Goal: Transaction & Acquisition: Download file/media

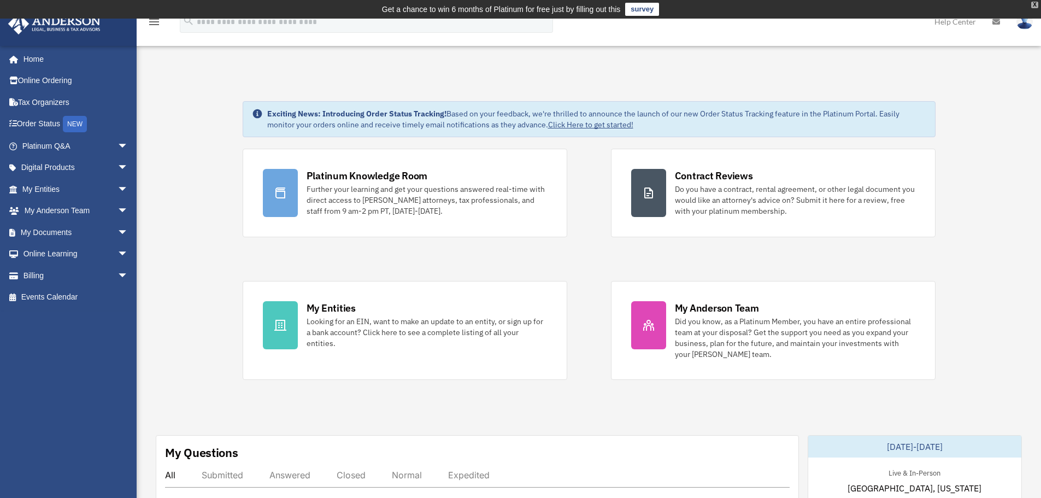
click at [1036, 4] on div "X" at bounding box center [1034, 5] width 7 height 7
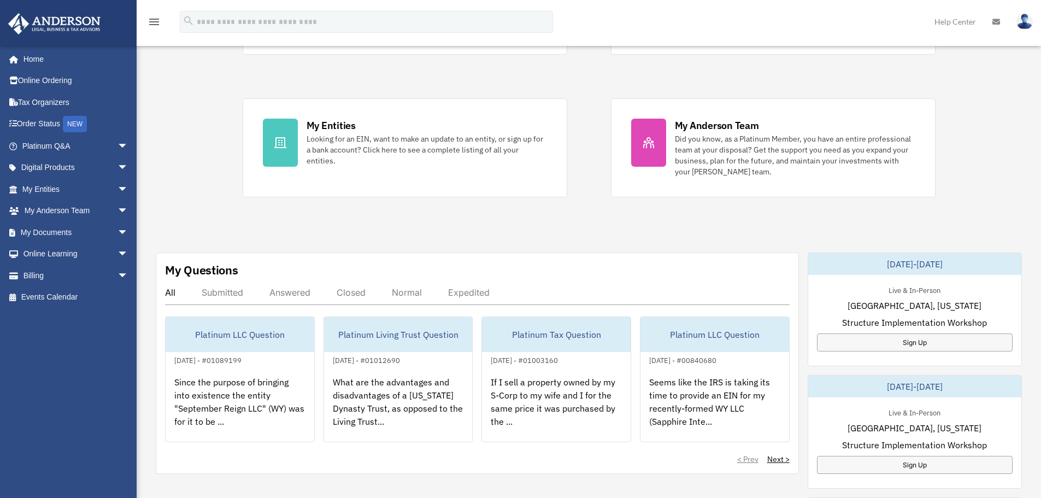
scroll to position [219, 0]
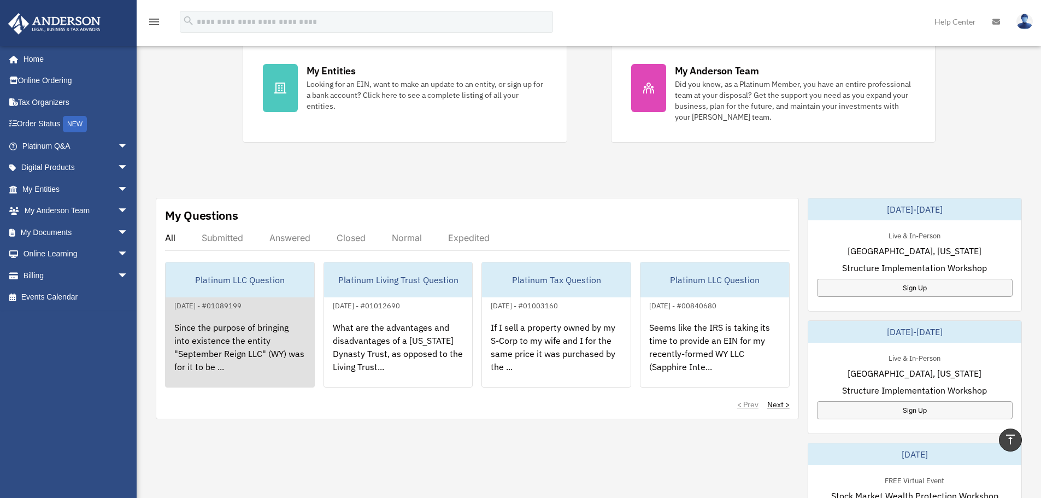
click at [236, 324] on div "Since the purpose of bringing into existence the entity "September Reign LLC" (…" at bounding box center [240, 354] width 149 height 85
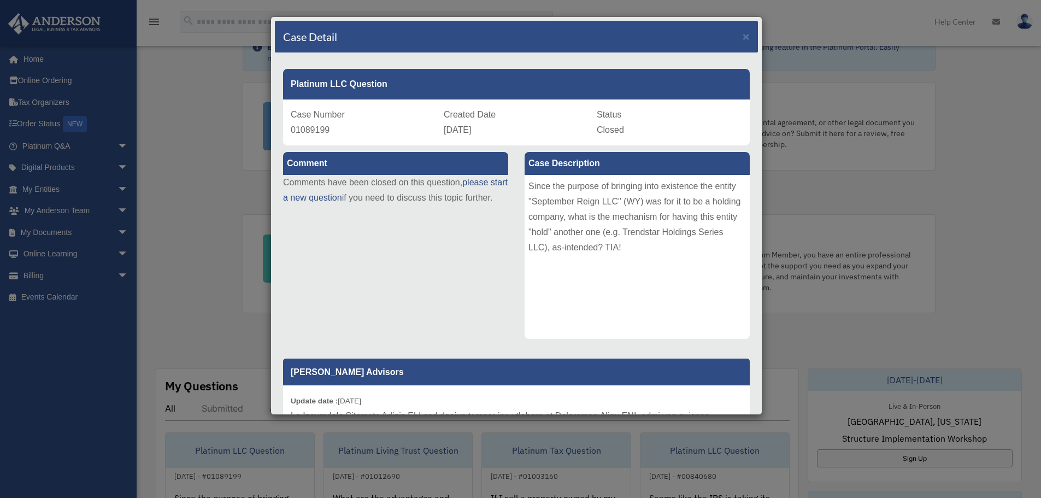
scroll to position [0, 0]
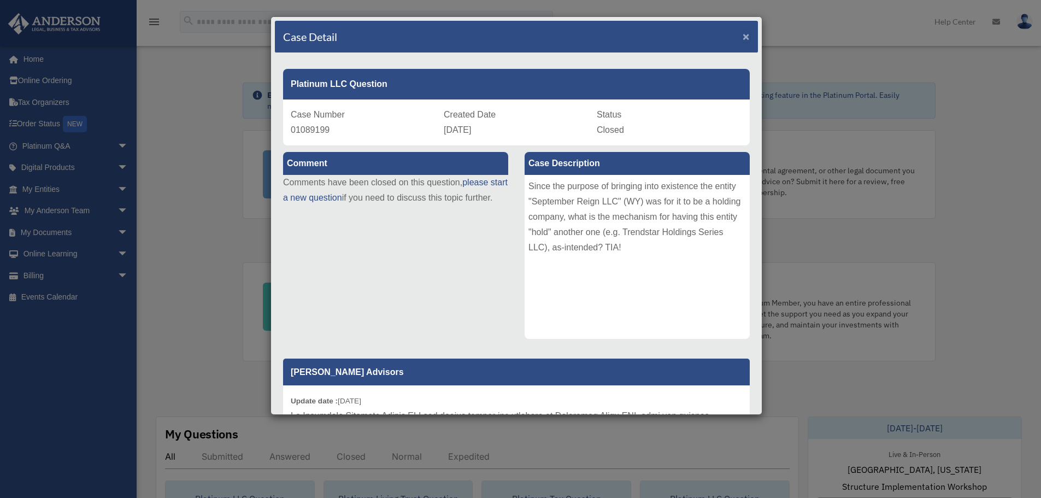
click at [743, 37] on span "×" at bounding box center [746, 36] width 7 height 13
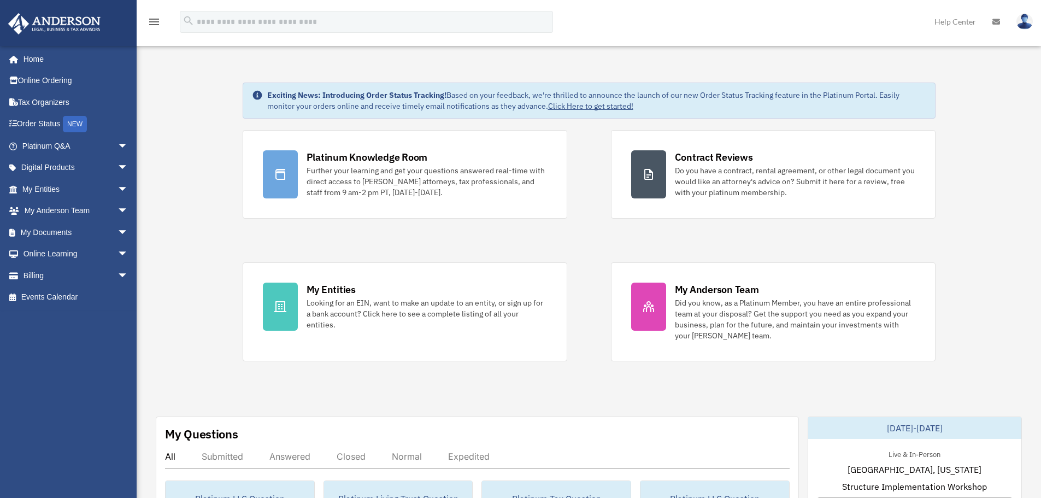
scroll to position [108, 0]
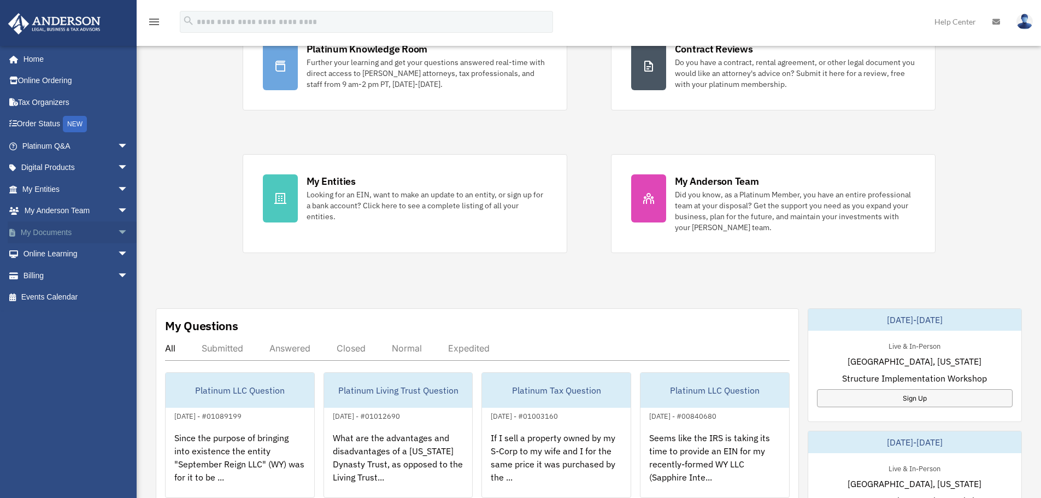
click at [41, 231] on link "My Documents arrow_drop_down" at bounding box center [76, 232] width 137 height 22
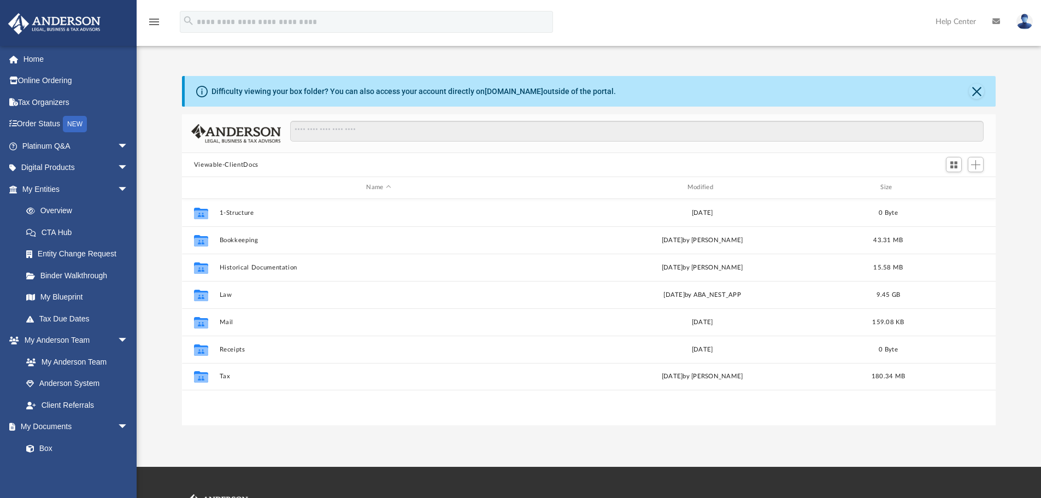
scroll to position [240, 806]
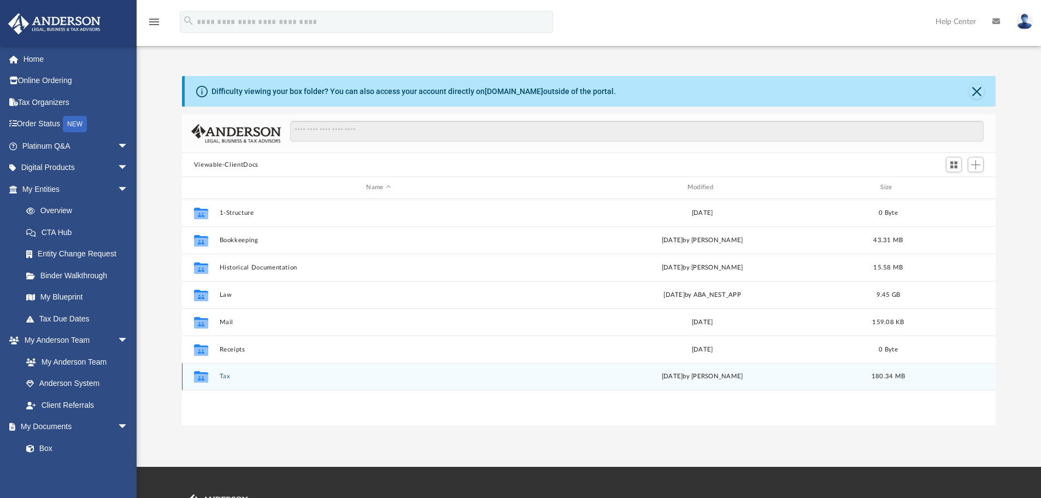
click at [226, 377] on button "Tax" at bounding box center [378, 376] width 319 height 7
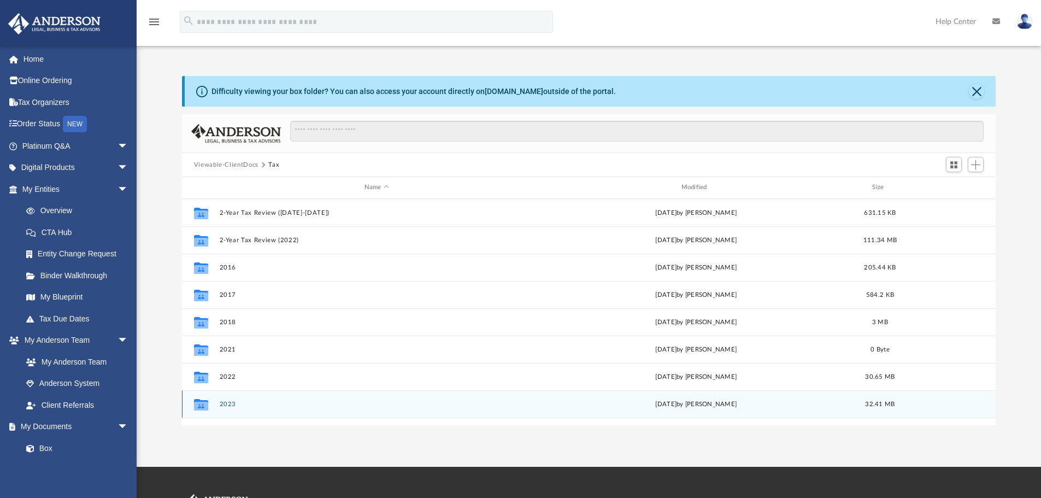
click at [227, 403] on button "2023" at bounding box center [376, 404] width 315 height 7
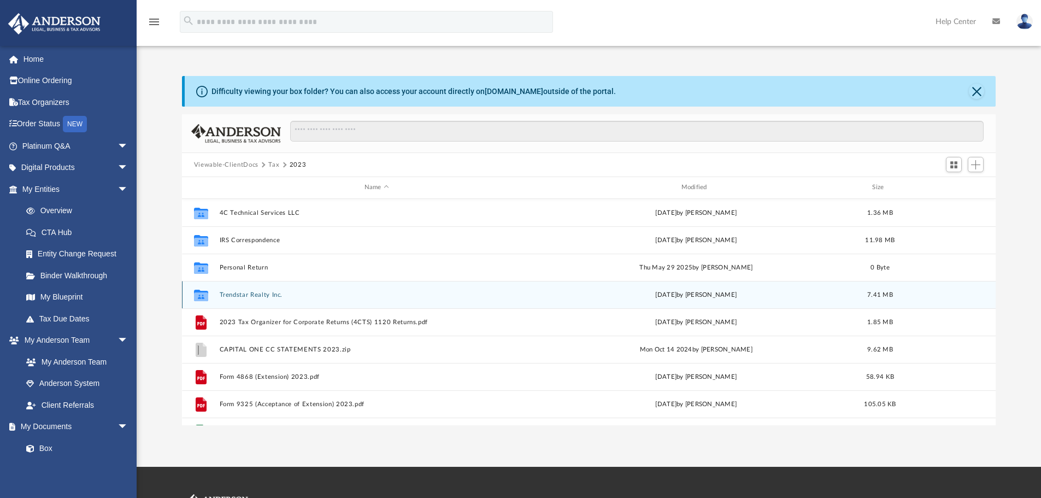
click at [240, 293] on button "Trendstar Realty Inc." at bounding box center [376, 294] width 315 height 7
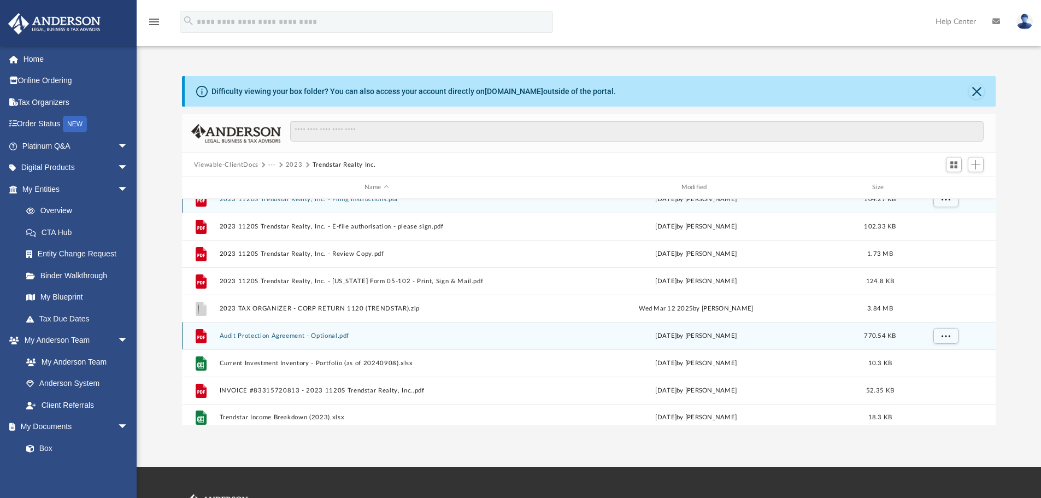
scroll to position [20, 0]
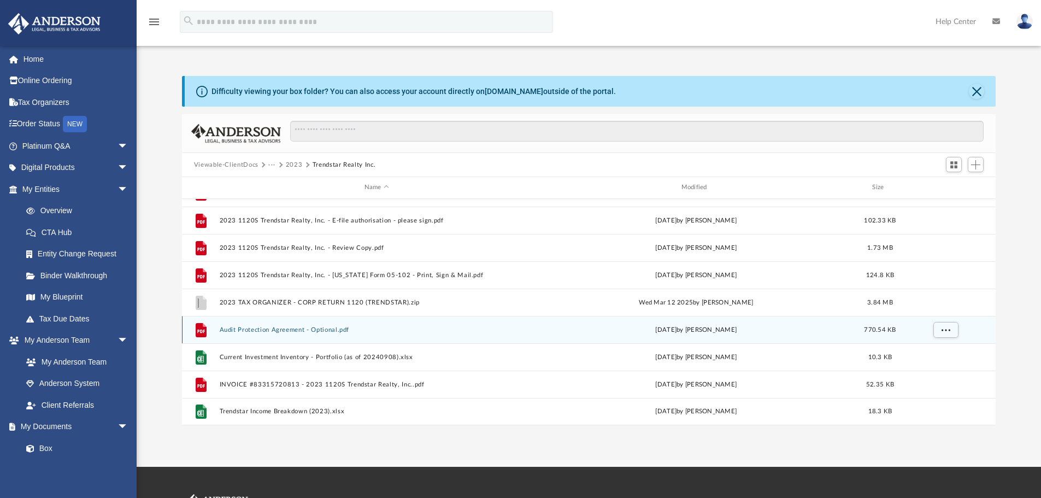
click at [247, 330] on button "Audit Protection Agreement - Optional.pdf" at bounding box center [376, 329] width 315 height 7
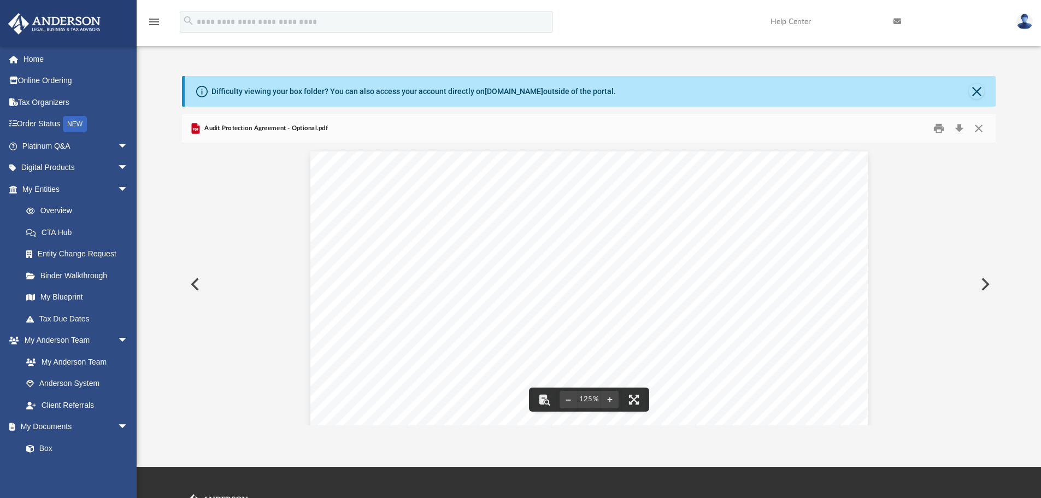
click at [977, 131] on button "Close" at bounding box center [979, 128] width 20 height 17
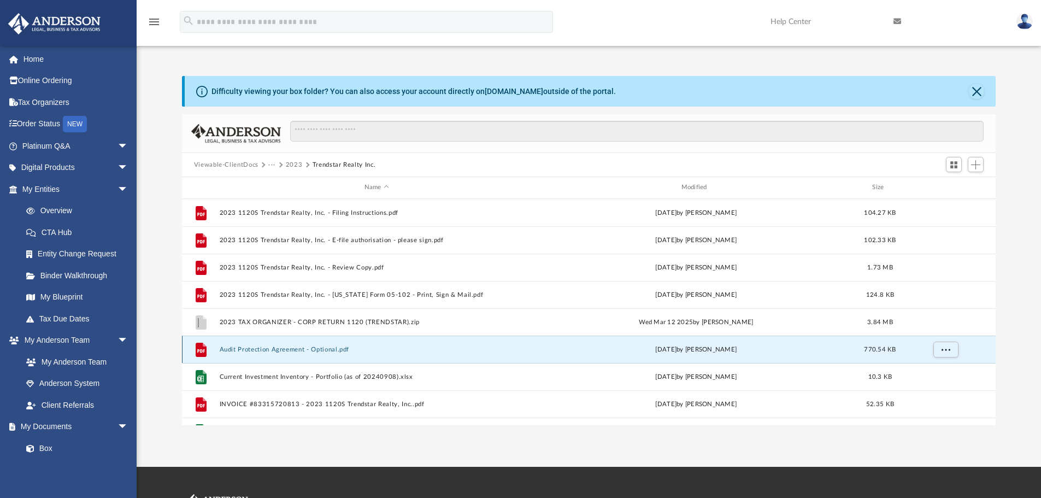
click at [283, 347] on button "Audit Protection Agreement - Optional.pdf" at bounding box center [376, 349] width 315 height 7
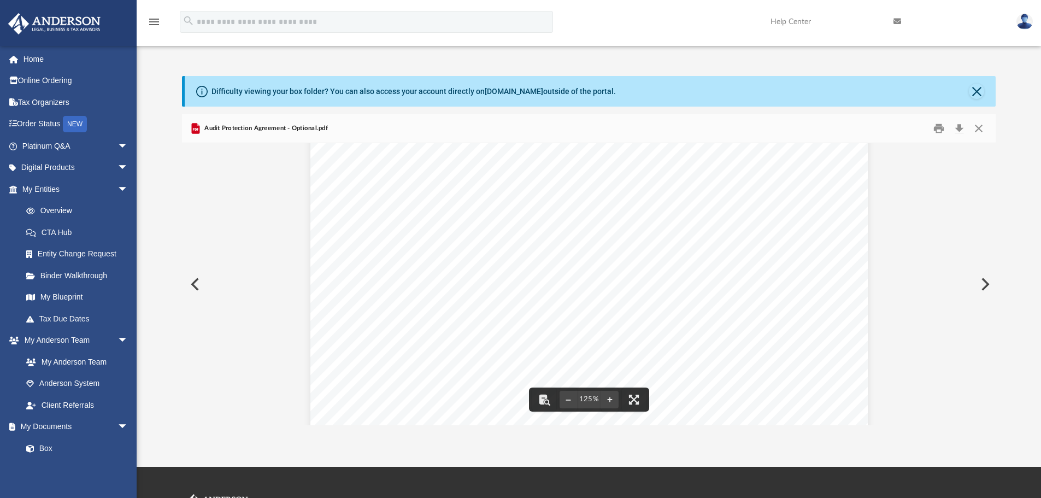
scroll to position [164, 0]
click at [497, 284] on div "TAX PREPARATION AUDIT PROTECTION Special Offer for Anderson Advisors Prepared R…" at bounding box center [588, 347] width 557 height 721
click at [958, 126] on button "Download" at bounding box center [959, 128] width 20 height 17
click at [981, 130] on button "Close" at bounding box center [979, 128] width 20 height 17
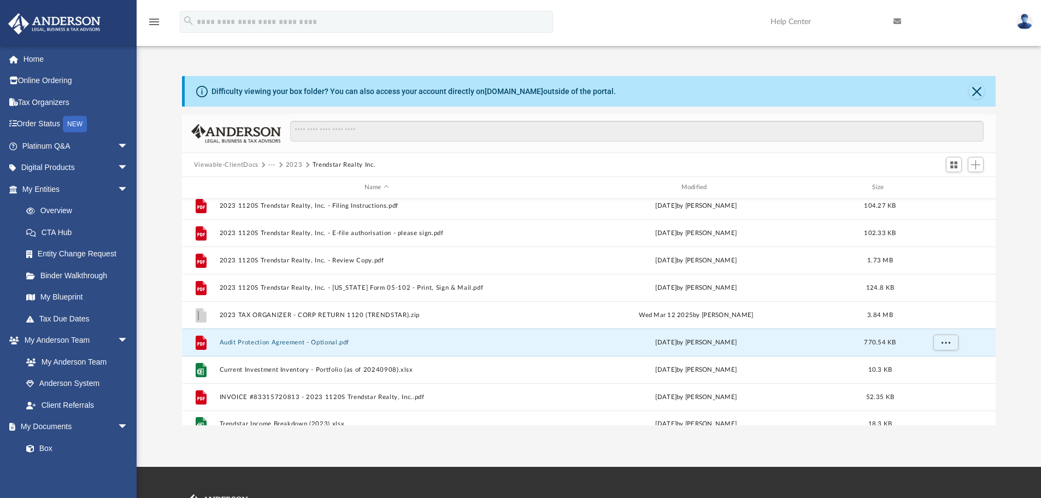
scroll to position [0, 0]
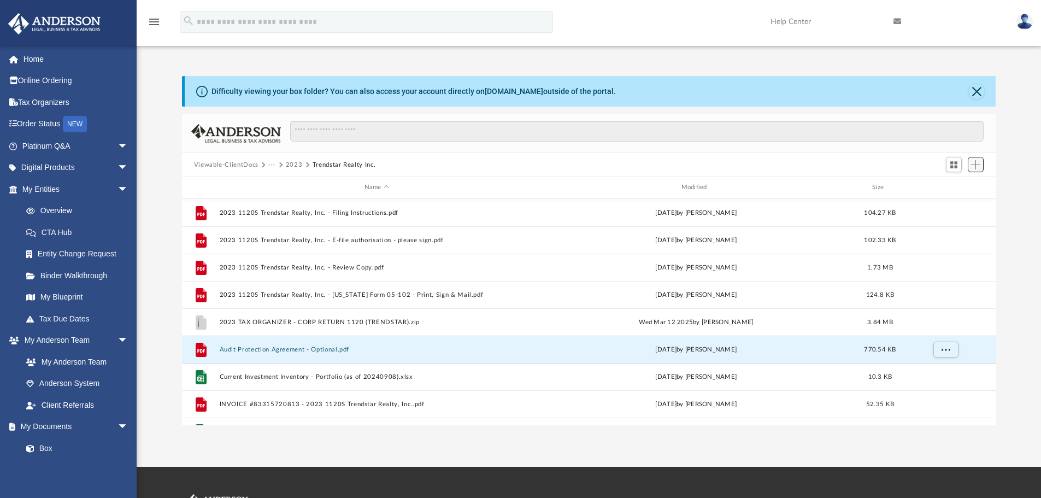
click at [976, 163] on span "Add" at bounding box center [975, 164] width 9 height 9
click at [954, 187] on li "Upload" at bounding box center [960, 186] width 35 height 11
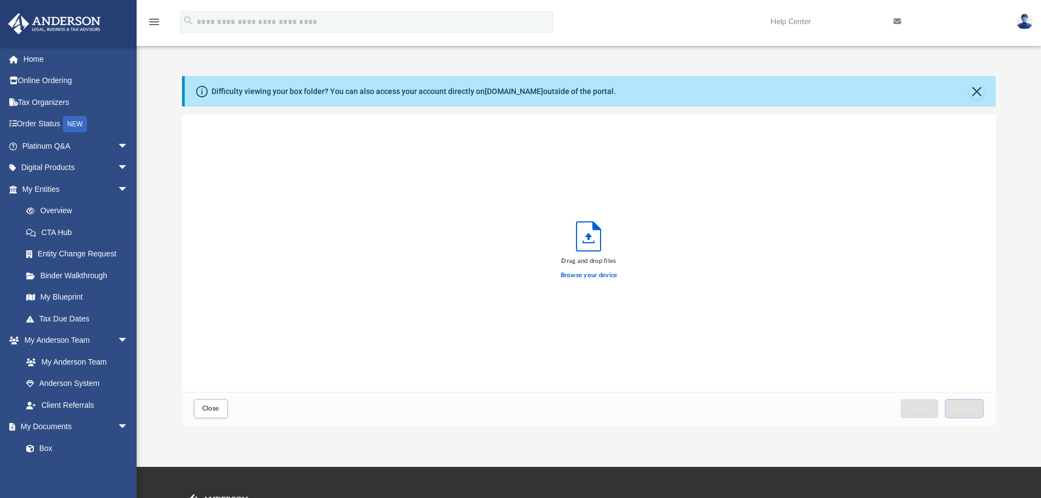
scroll to position [269, 806]
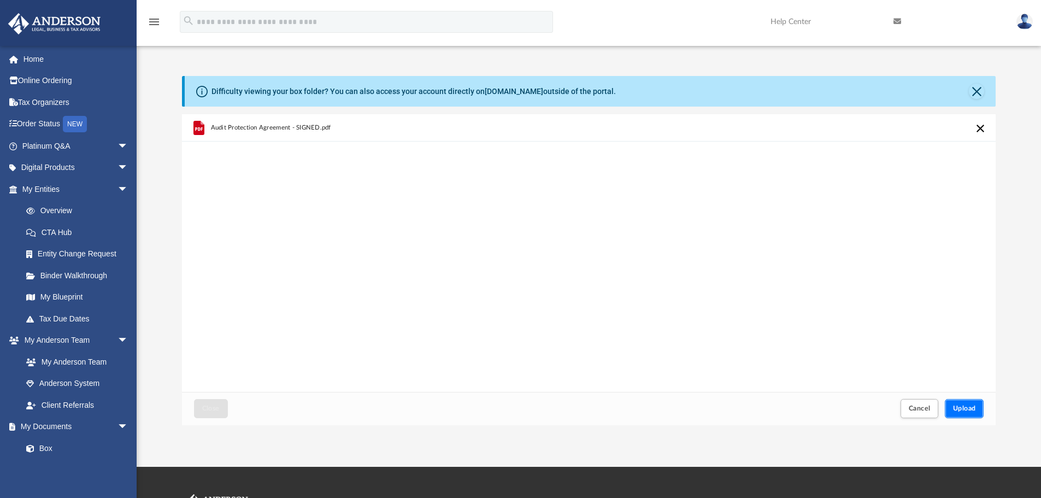
click at [961, 409] on span "Upload" at bounding box center [964, 408] width 23 height 7
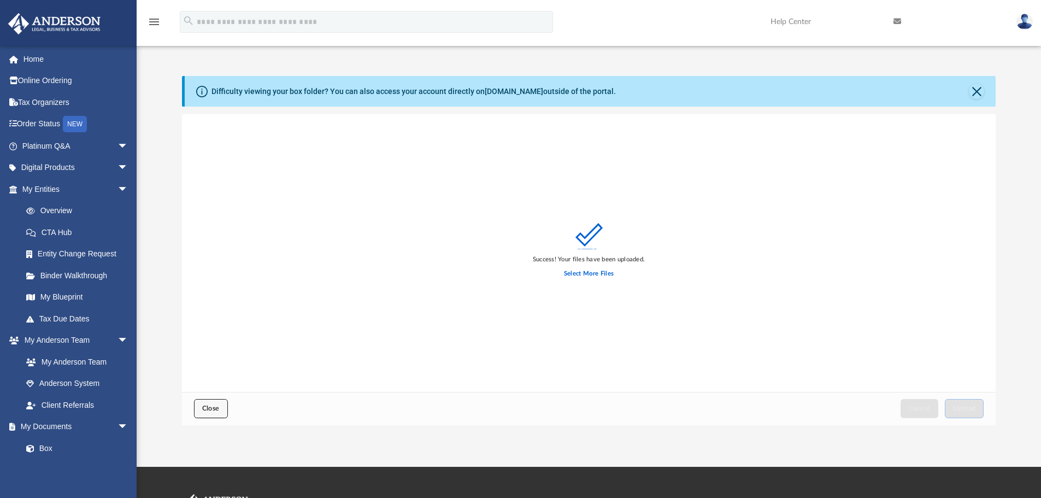
click at [214, 407] on span "Close" at bounding box center [210, 408] width 17 height 7
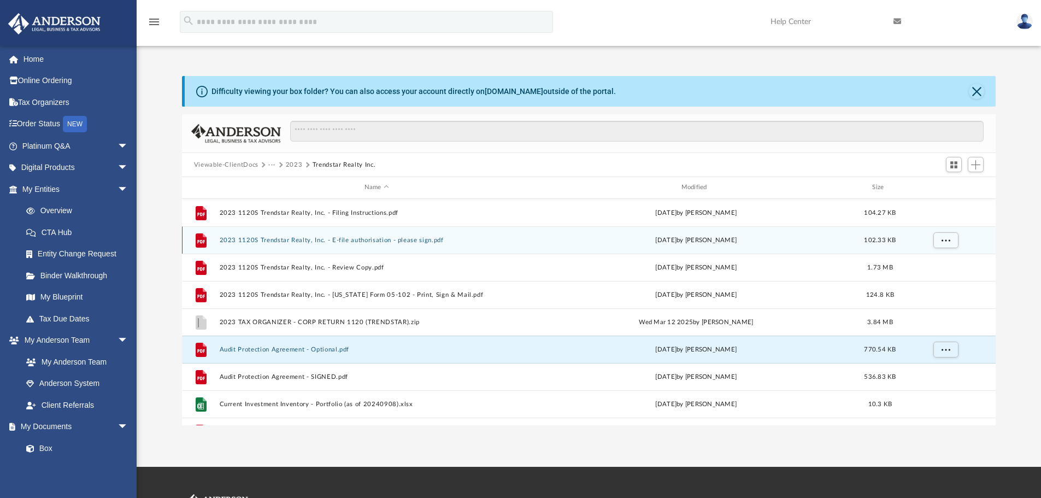
click at [405, 237] on button "2023 1120S Trendstar Realty, Inc. - E-file authorisation - please sign.pdf" at bounding box center [376, 240] width 315 height 7
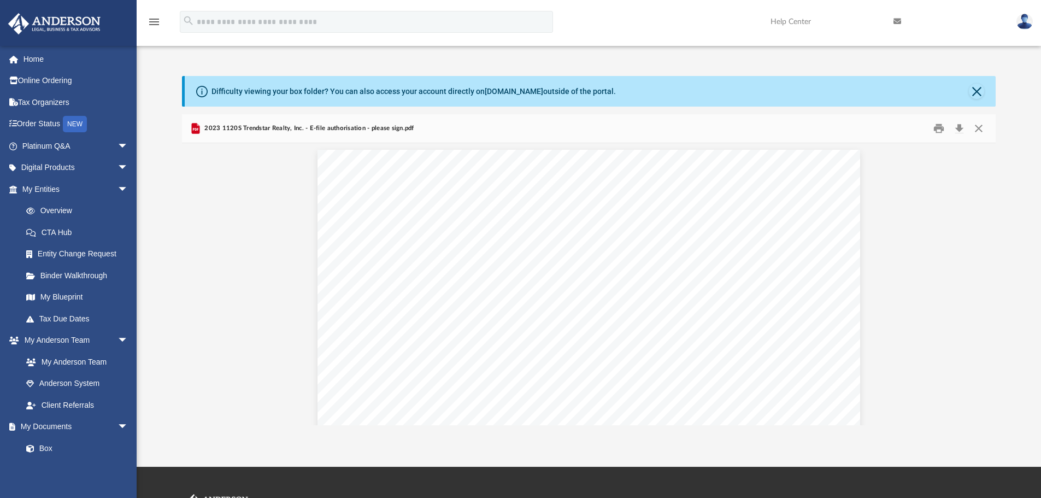
scroll to position [0, 0]
click at [979, 128] on button "Close" at bounding box center [979, 128] width 20 height 17
